Goal: Communication & Community: Connect with others

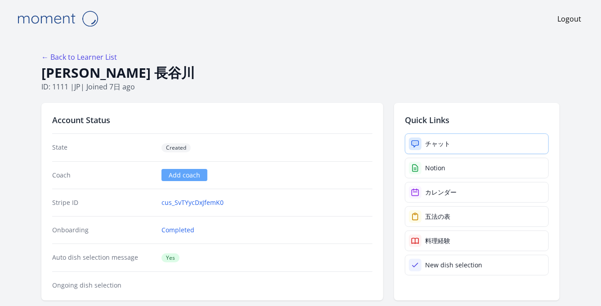
click at [448, 140] on div "チャット" at bounding box center [437, 143] width 25 height 9
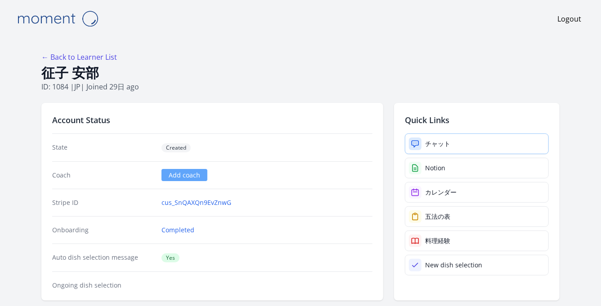
click at [438, 146] on div "チャット" at bounding box center [437, 143] width 25 height 9
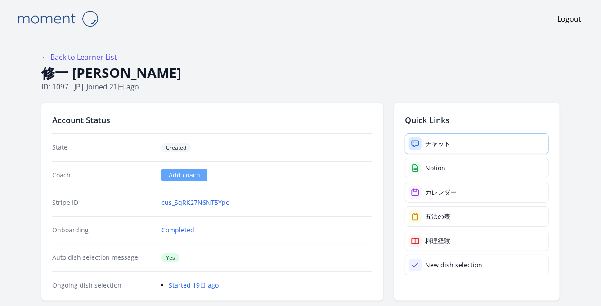
click at [430, 145] on div "チャット" at bounding box center [437, 143] width 25 height 9
